Goal: Transaction & Acquisition: Book appointment/travel/reservation

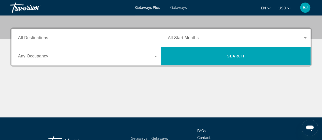
scroll to position [114, 0]
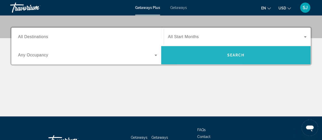
click at [211, 55] on span "Search widget" at bounding box center [235, 55] width 149 height 12
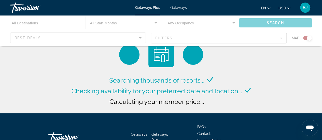
click at [138, 40] on div "Main content" at bounding box center [161, 30] width 322 height 31
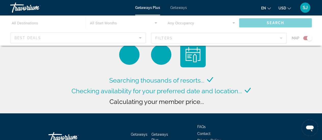
click at [142, 32] on div "Main content" at bounding box center [161, 30] width 322 height 31
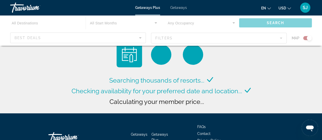
click at [142, 39] on div "Main content" at bounding box center [161, 30] width 322 height 31
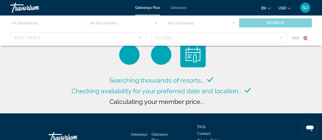
click at [114, 24] on div "Main content" at bounding box center [161, 30] width 322 height 31
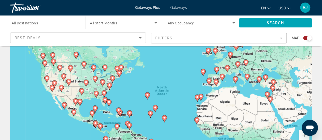
scroll to position [43, 0]
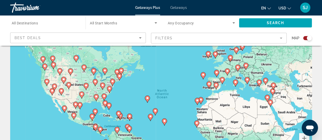
click at [115, 23] on span "All Start Months" at bounding box center [103, 23] width 27 height 4
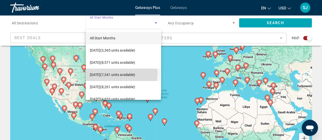
click at [116, 74] on span "[DATE] (7,341 units available)" at bounding box center [112, 75] width 45 height 6
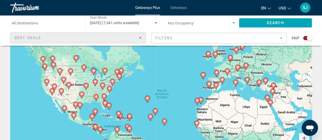
click at [141, 38] on icon "Sort by" at bounding box center [140, 38] width 6 height 6
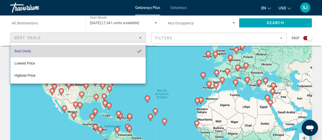
click at [131, 49] on mat-option "Best Deals" at bounding box center [77, 51] width 135 height 12
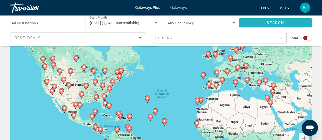
click at [276, 20] on span "Search widget" at bounding box center [275, 23] width 73 height 12
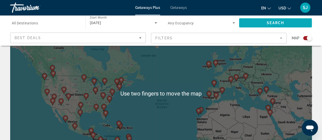
scroll to position [33, 0]
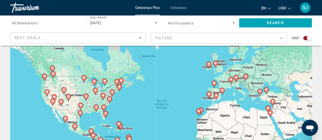
drag, startPoint x: 276, startPoint y: 20, endPoint x: 233, endPoint y: 23, distance: 42.3
click at [233, 23] on div "Occupancy Any Occupancy Search" at bounding box center [239, 22] width 156 height 15
click at [233, 23] on icon "Search widget" at bounding box center [233, 22] width 3 height 1
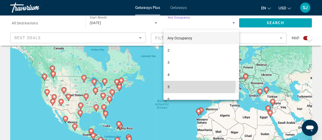
click at [175, 83] on mat-option "5" at bounding box center [200, 87] width 75 height 12
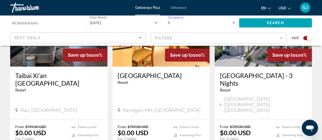
scroll to position [236, 0]
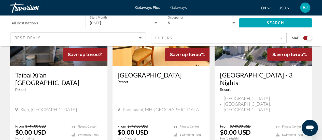
click at [255, 62] on img "Main content" at bounding box center [262, 25] width 97 height 81
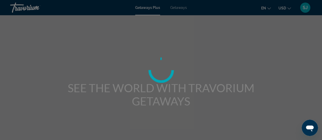
click at [203, 60] on div at bounding box center [161, 70] width 322 height 140
